Goal: Information Seeking & Learning: Learn about a topic

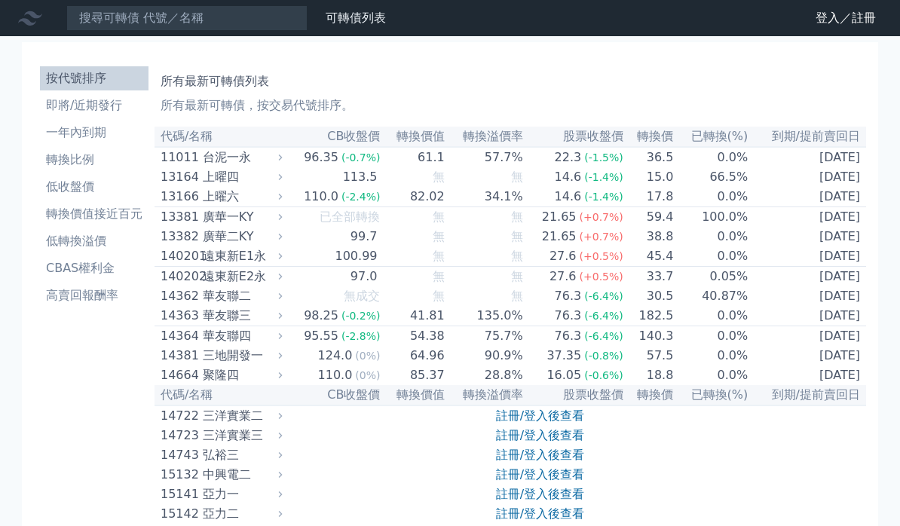
click at [74, 106] on li "即將/近期發行" at bounding box center [94, 105] width 108 height 18
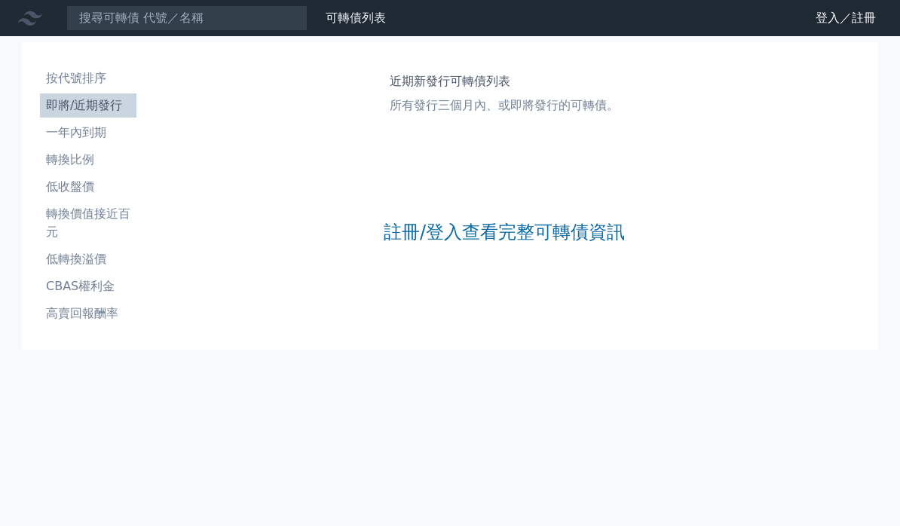
click at [462, 231] on link "註冊/登入查看完整可轉債資訊" at bounding box center [503, 232] width 241 height 24
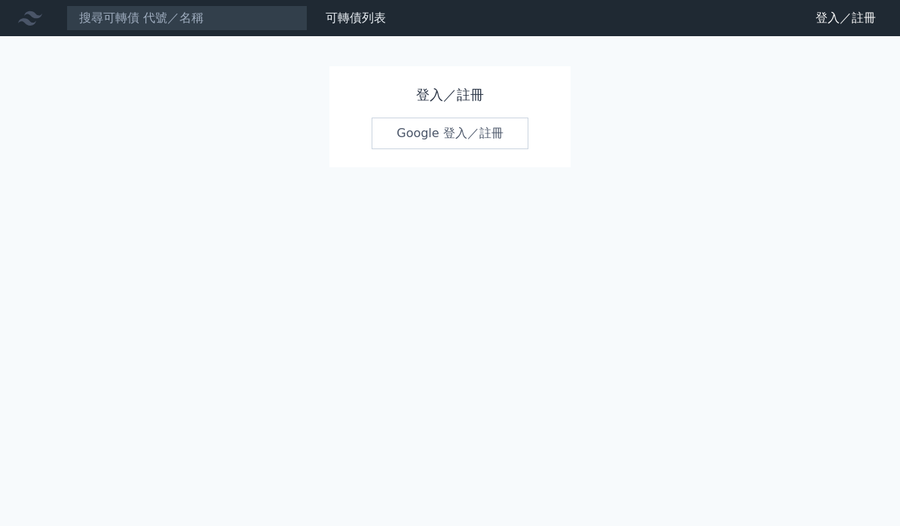
click at [423, 137] on link "Google 登入／註冊" at bounding box center [449, 134] width 157 height 32
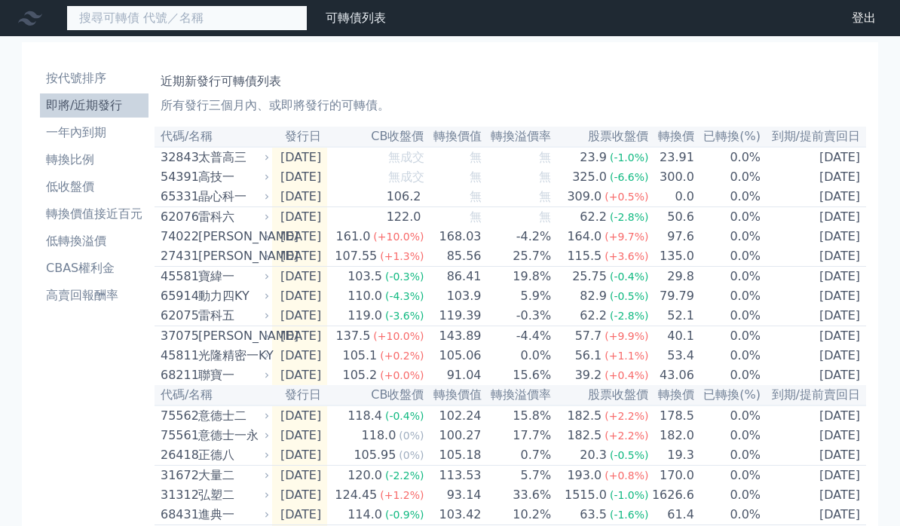
click at [157, 22] on input at bounding box center [186, 18] width 241 height 26
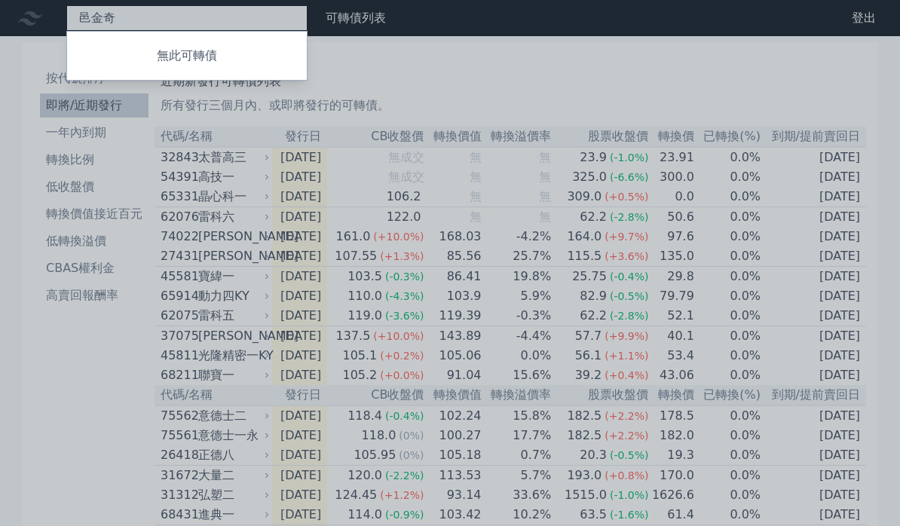
type input "邑金奇"
